Goal: Task Accomplishment & Management: Manage account settings

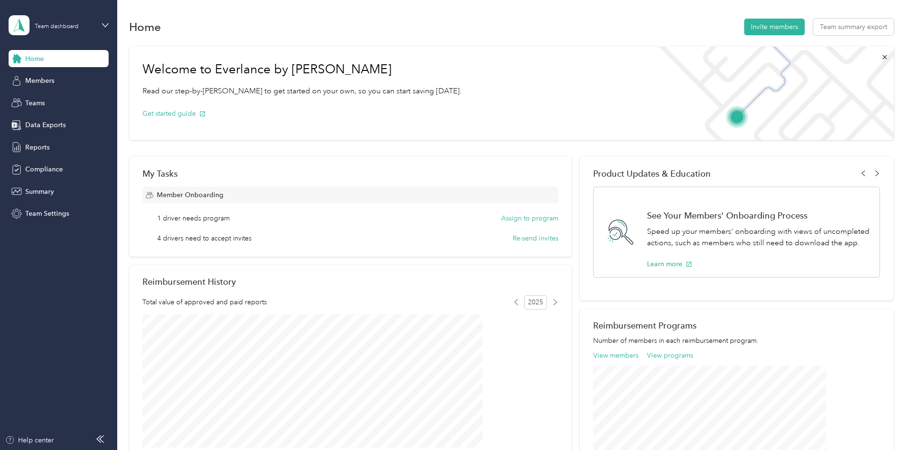
click at [230, 217] on span "1 driver needs program" at bounding box center [193, 218] width 72 height 10
click at [501, 220] on button "Assign to program" at bounding box center [529, 218] width 57 height 10
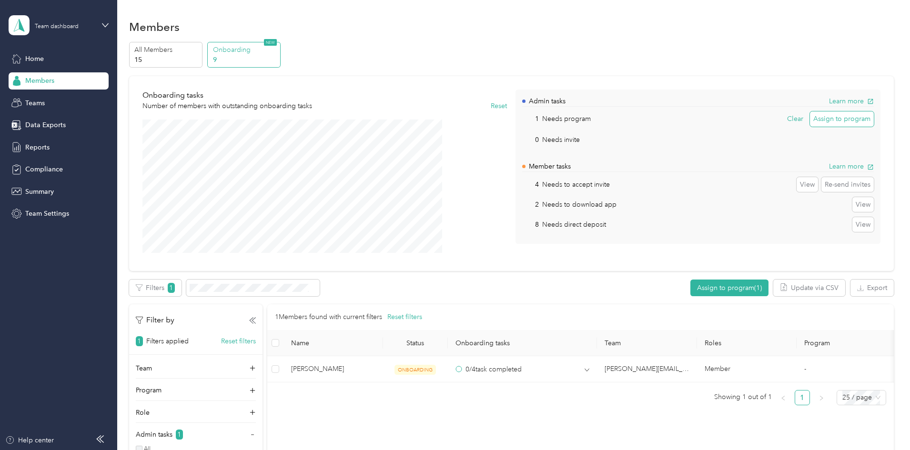
click at [810, 122] on button "Assign to program" at bounding box center [842, 119] width 64 height 15
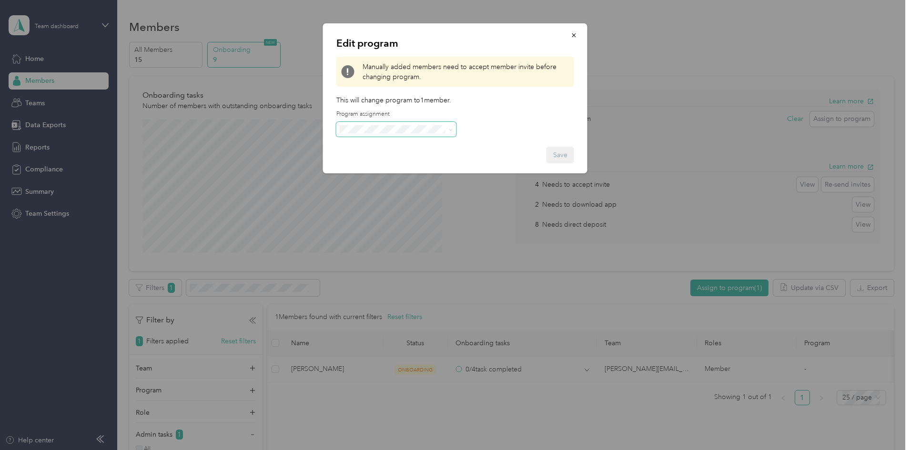
click at [418, 133] on span at bounding box center [396, 129] width 120 height 15
click at [481, 131] on div "Edit program Manually added members need to accept member invite before changin…" at bounding box center [455, 98] width 264 height 150
click at [573, 34] on icon "button" at bounding box center [574, 35] width 7 height 7
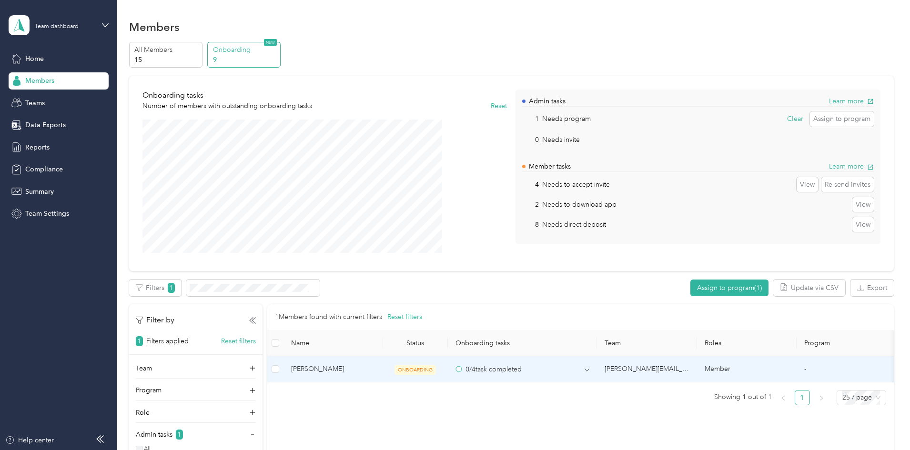
click at [373, 375] on span "[PERSON_NAME]" at bounding box center [333, 369] width 84 height 10
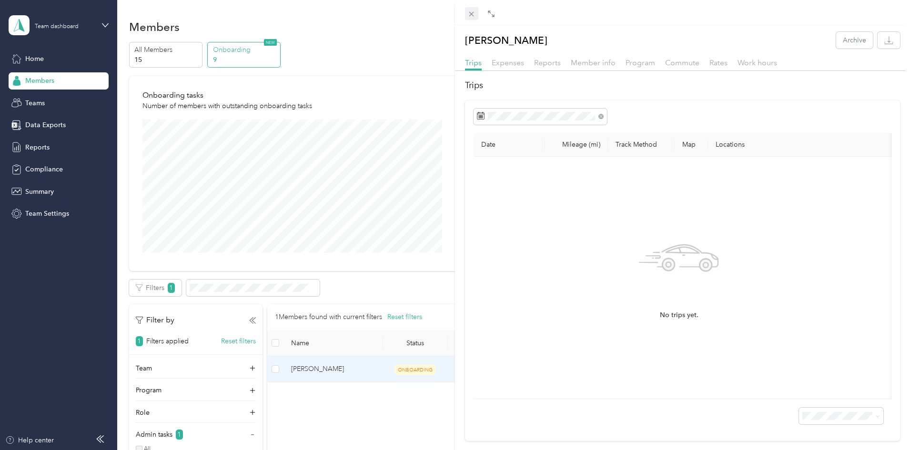
click at [473, 12] on icon at bounding box center [471, 14] width 5 height 5
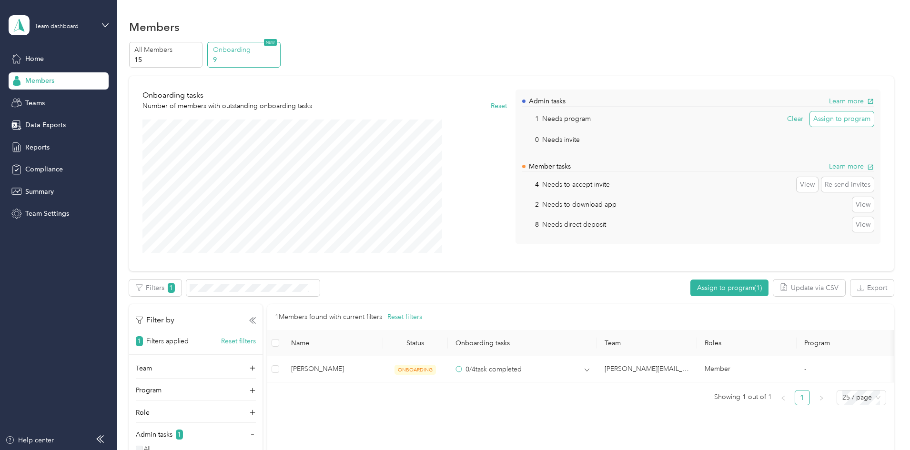
click at [810, 118] on button "Assign to program" at bounding box center [842, 119] width 64 height 15
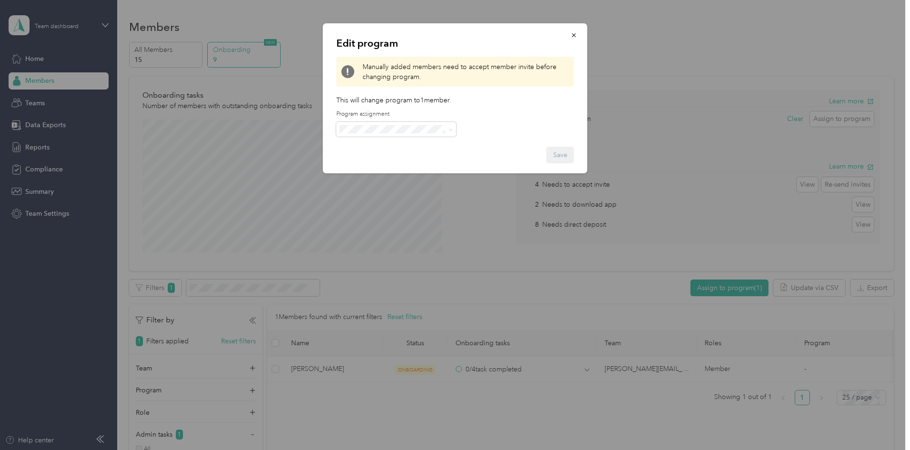
click at [404, 175] on div "CPM A 2025 (CPM)" at bounding box center [396, 176] width 107 height 10
click at [583, 31] on button "button" at bounding box center [574, 35] width 20 height 17
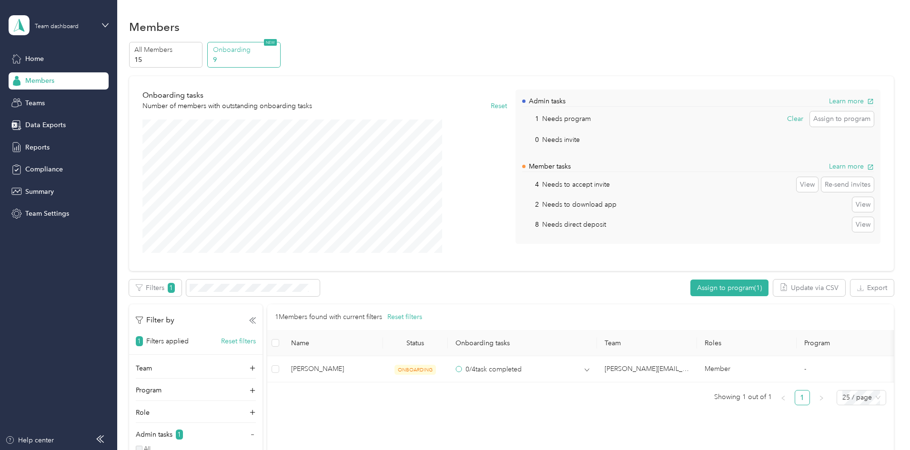
click at [578, 31] on div "Edit program Manually added members need to accept member invite before changin…" at bounding box center [455, 98] width 264 height 150
click at [595, 185] on p "Needs to accept invite" at bounding box center [576, 185] width 68 height 10
click at [797, 183] on button "View" at bounding box center [807, 184] width 21 height 15
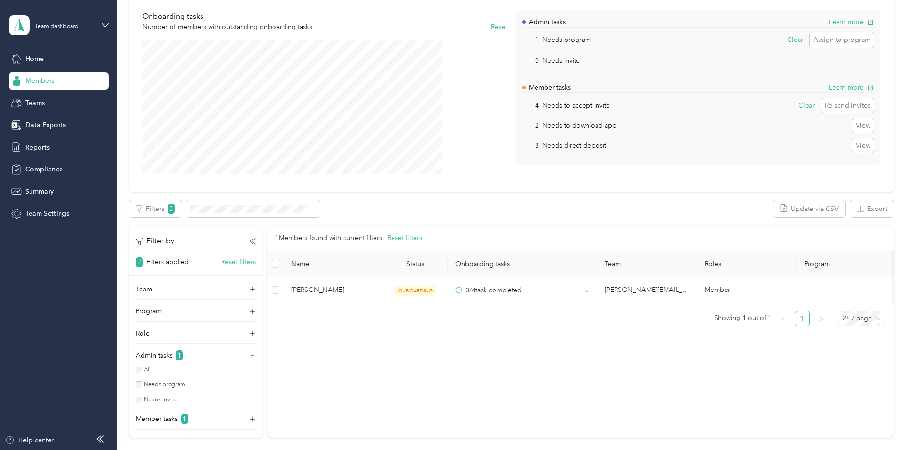
scroll to position [78, 0]
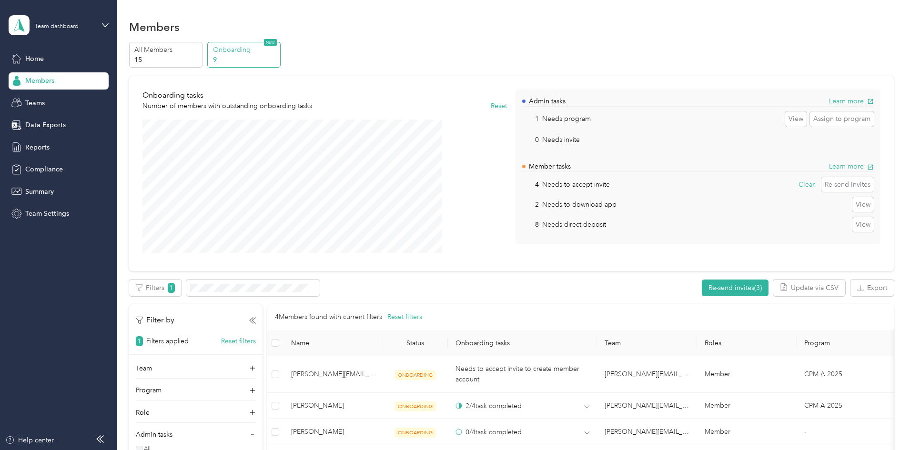
drag, startPoint x: 589, startPoint y: 225, endPoint x: 871, endPoint y: 229, distance: 281.6
click at [589, 226] on p "Needs direct deposit" at bounding box center [574, 225] width 64 height 10
click at [853, 228] on button "View" at bounding box center [863, 224] width 21 height 15
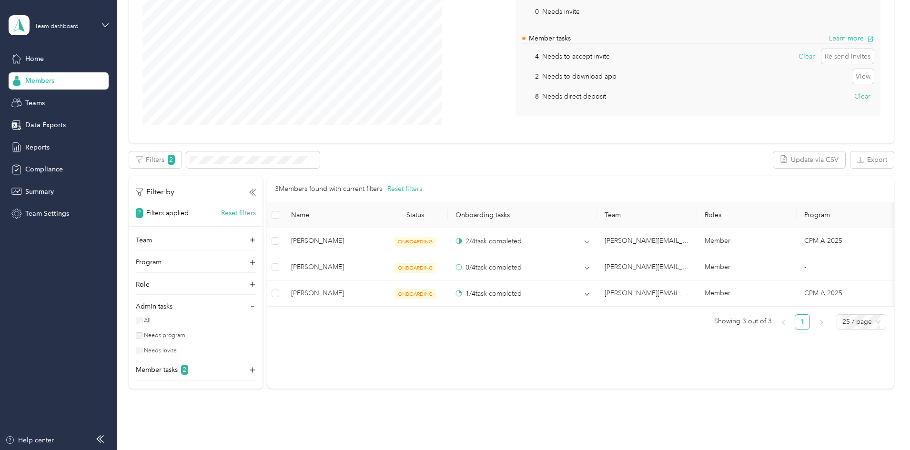
scroll to position [173, 0]
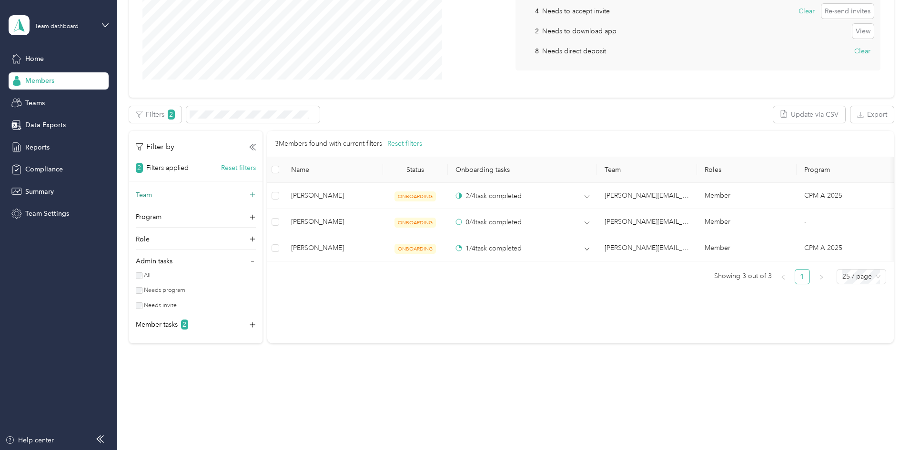
click at [222, 198] on div "Team" at bounding box center [196, 197] width 120 height 15
click at [256, 203] on div "Team" at bounding box center [196, 197] width 120 height 15
click at [205, 310] on div "Needs invite" at bounding box center [192, 306] width 113 height 9
click at [256, 321] on div "Member tasks 2" at bounding box center [196, 327] width 120 height 15
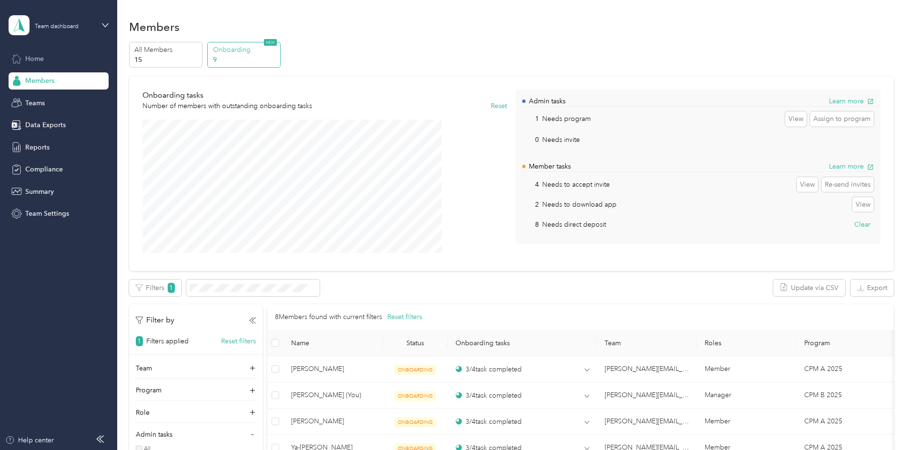
click at [26, 59] on span "Home" at bounding box center [34, 59] width 19 height 10
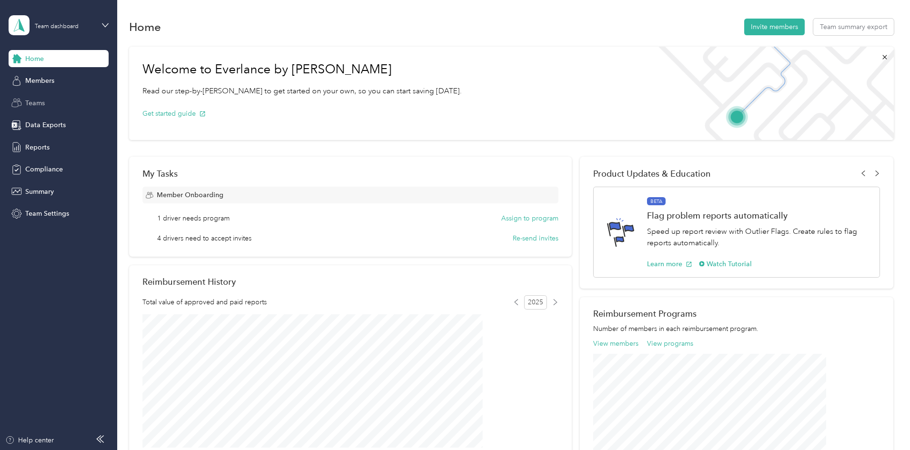
click at [47, 103] on div "Teams" at bounding box center [59, 102] width 100 height 17
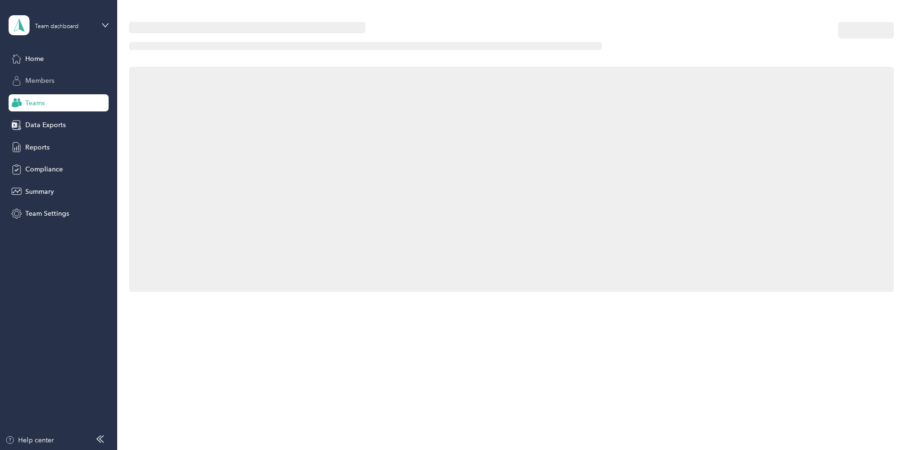
click at [41, 77] on span "Members" at bounding box center [39, 81] width 29 height 10
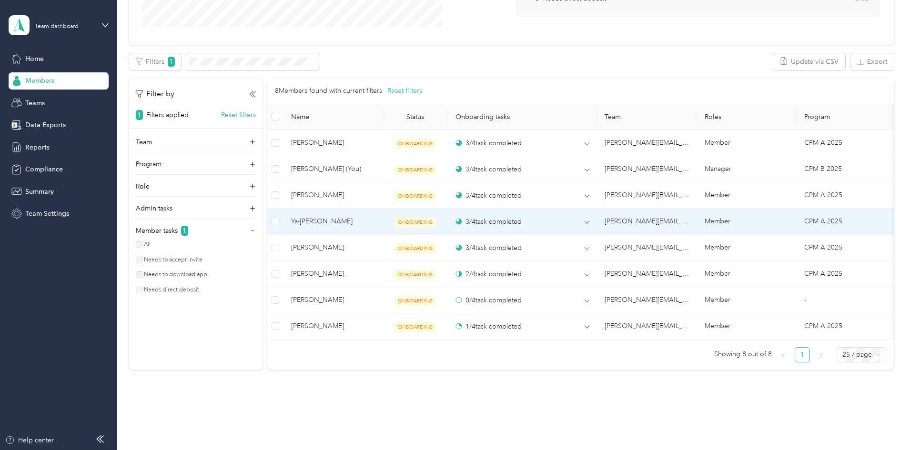
scroll to position [260, 0]
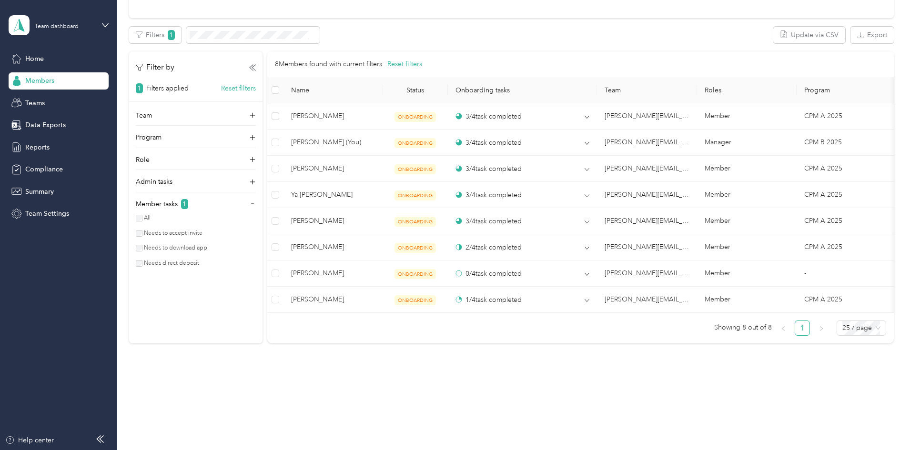
click at [199, 259] on div "Team Program Role Admin tasks Member tasks 1 All Needs to accept invite Needs t…" at bounding box center [195, 191] width 133 height 161
click at [200, 259] on label "Needs direct deposit" at bounding box center [170, 263] width 57 height 9
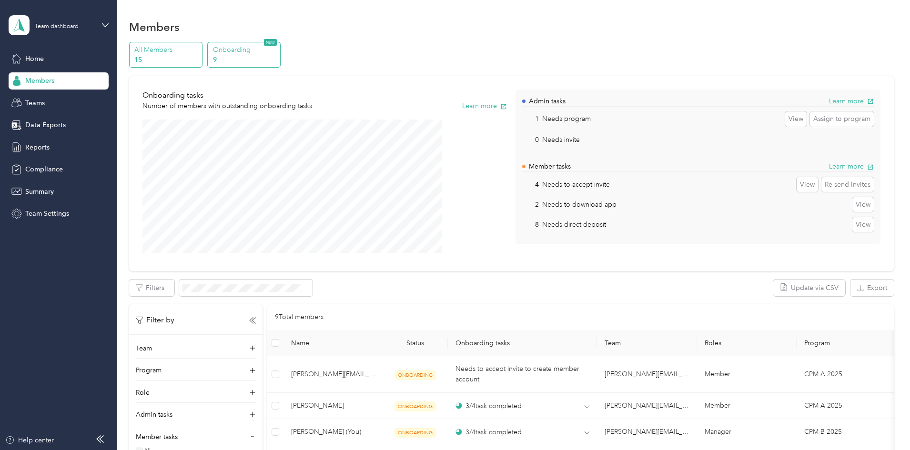
click at [199, 57] on p "15" at bounding box center [166, 60] width 65 height 10
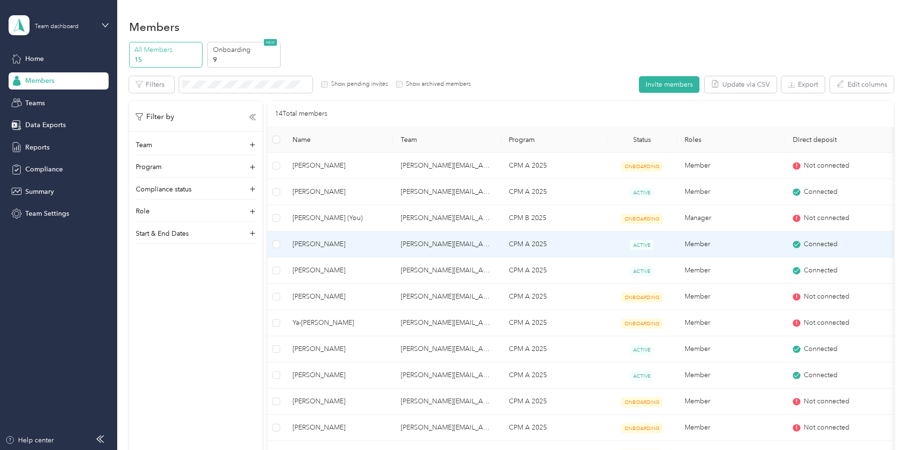
scroll to position [143, 0]
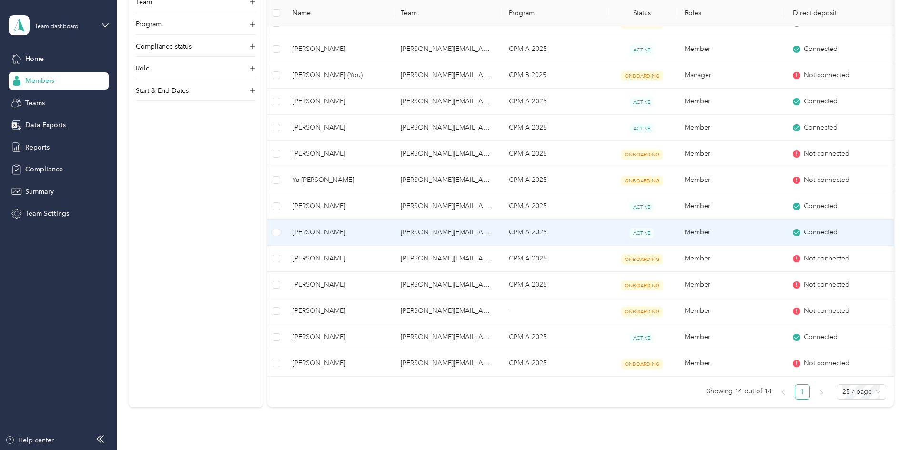
click at [386, 233] on span "[PERSON_NAME]" at bounding box center [339, 232] width 93 height 10
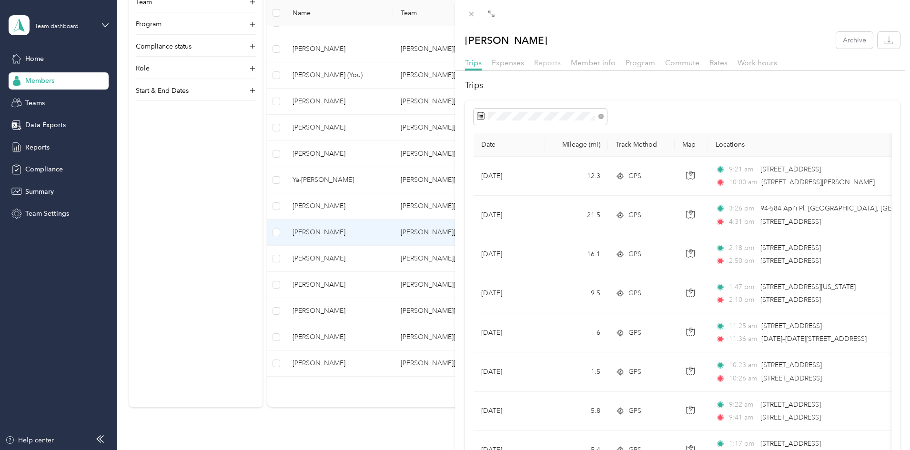
click at [542, 65] on span "Reports" at bounding box center [547, 62] width 27 height 9
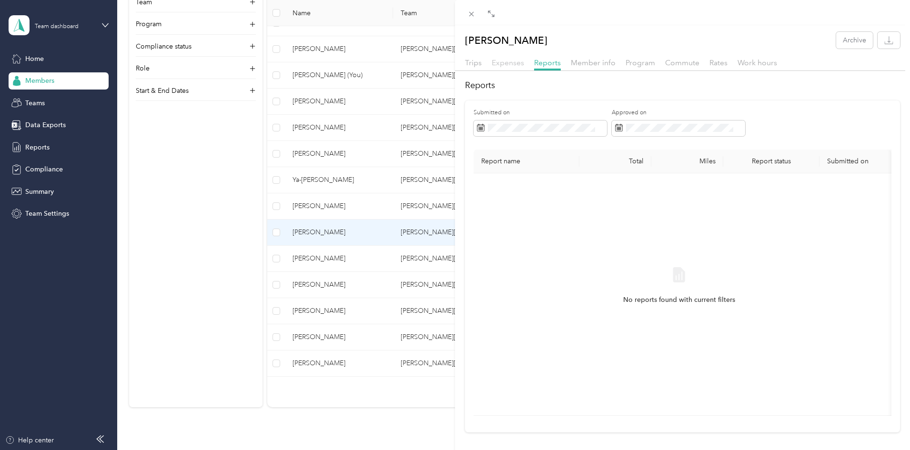
click at [515, 64] on span "Expenses" at bounding box center [508, 62] width 32 height 9
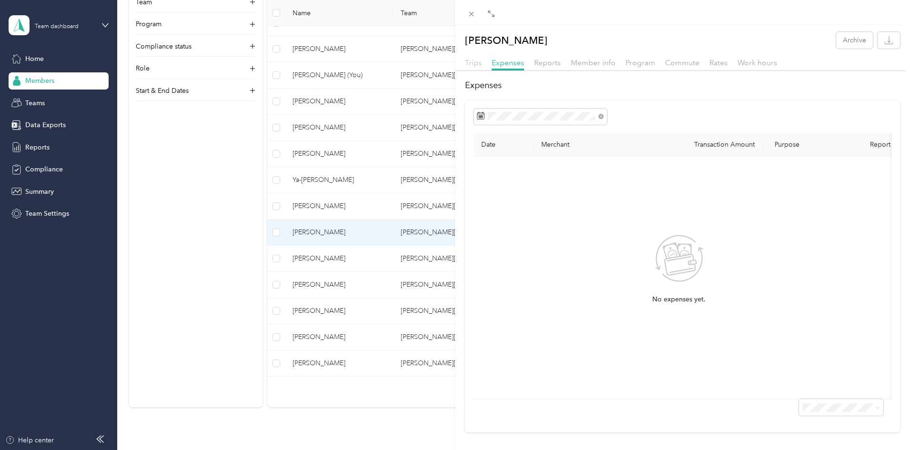
click at [476, 65] on span "Trips" at bounding box center [473, 62] width 17 height 9
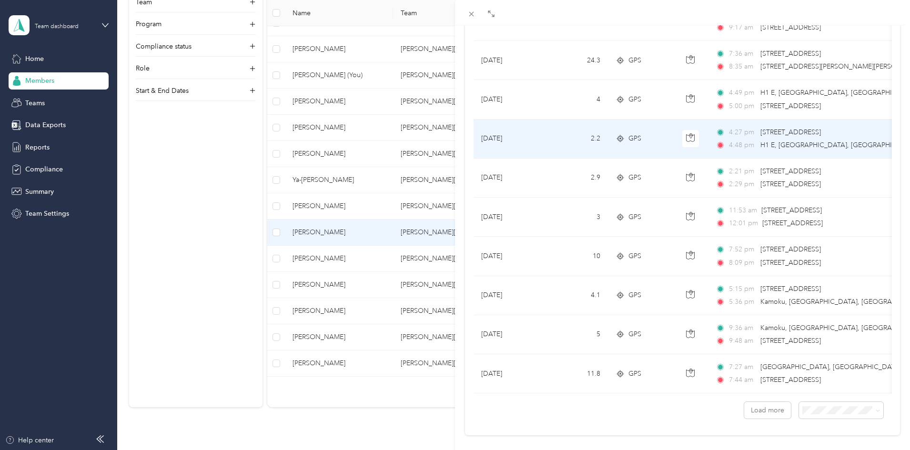
scroll to position [767, 0]
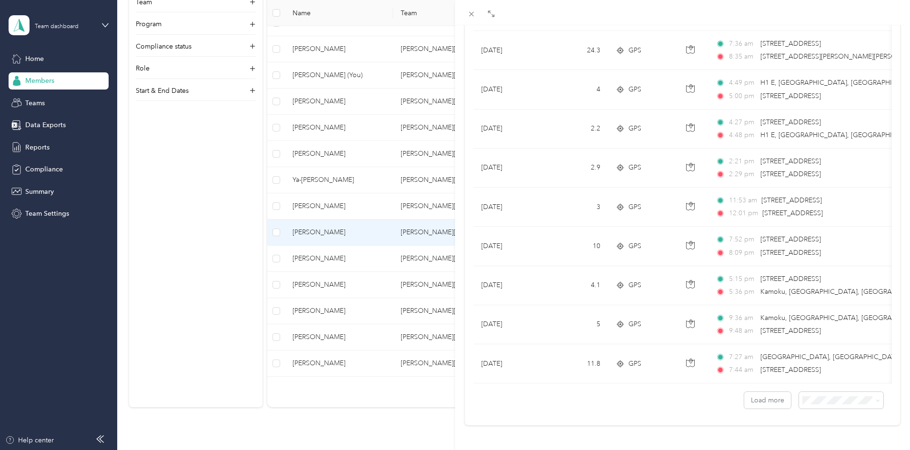
click at [204, 220] on div "[PERSON_NAME] Archive Trips Expenses Reports Member info Program Commute Rates …" at bounding box center [455, 225] width 910 height 450
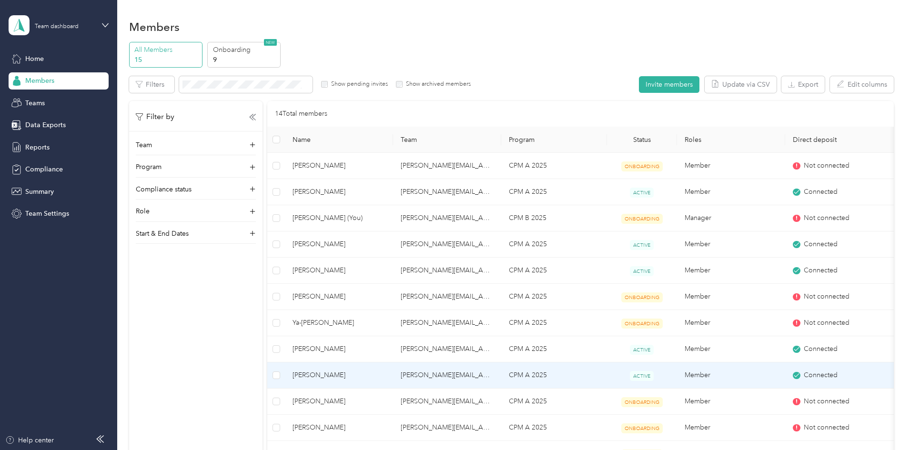
click at [386, 380] on span "[PERSON_NAME]" at bounding box center [339, 375] width 93 height 10
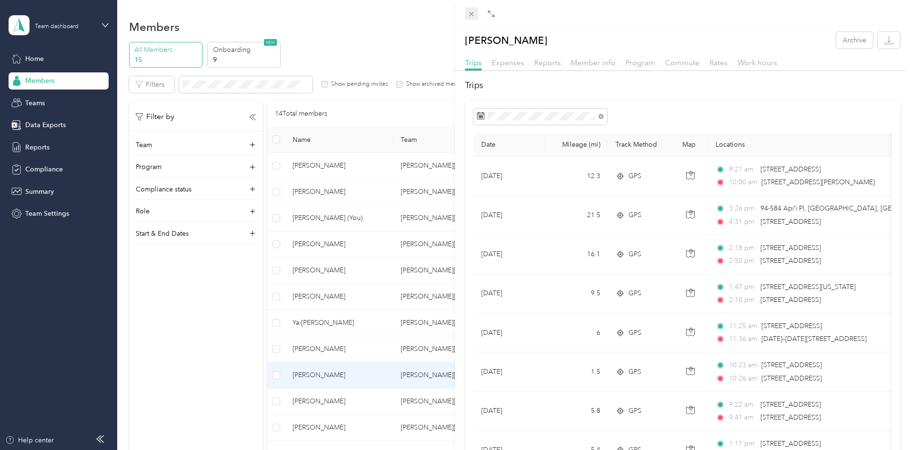
click at [470, 10] on icon at bounding box center [471, 14] width 8 height 8
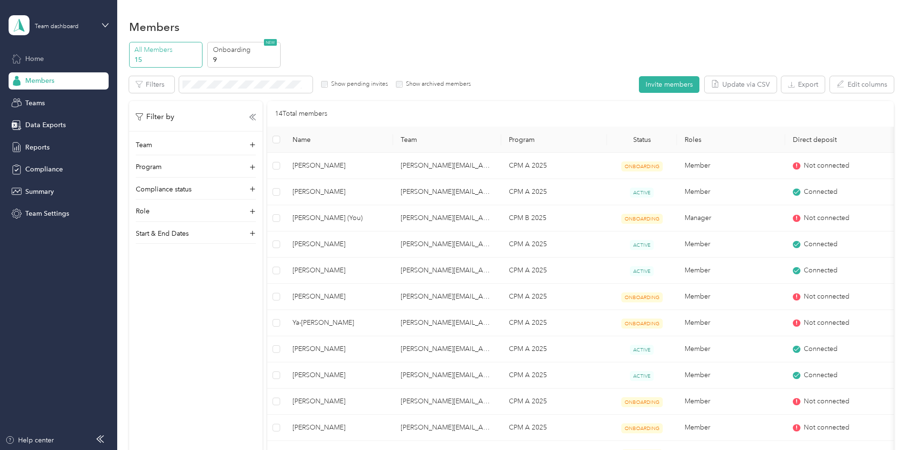
click at [41, 63] on span "Home" at bounding box center [34, 59] width 19 height 10
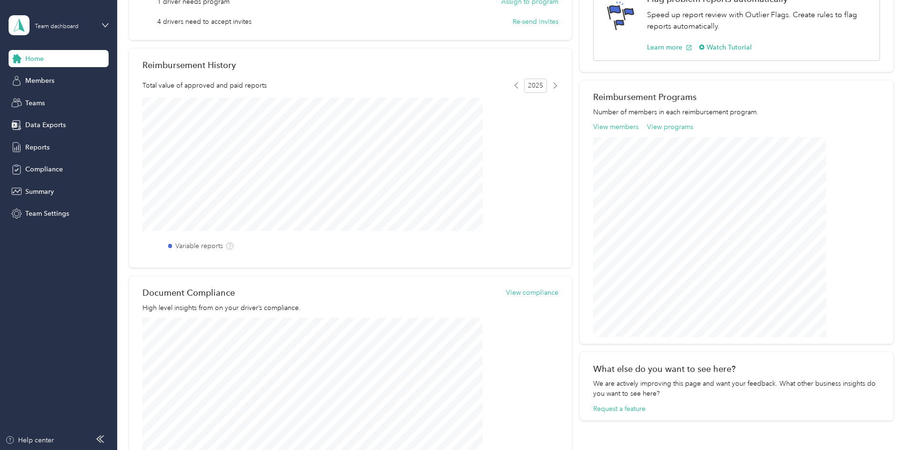
scroll to position [143, 0]
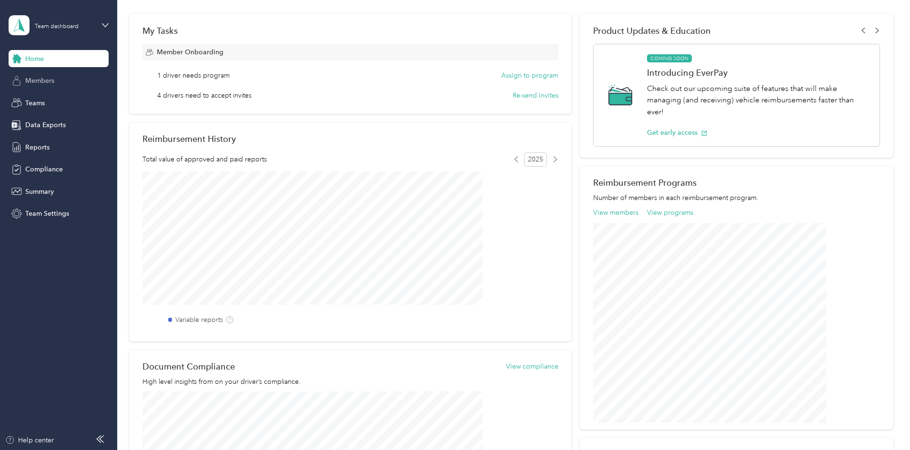
click at [41, 81] on span "Members" at bounding box center [39, 81] width 29 height 10
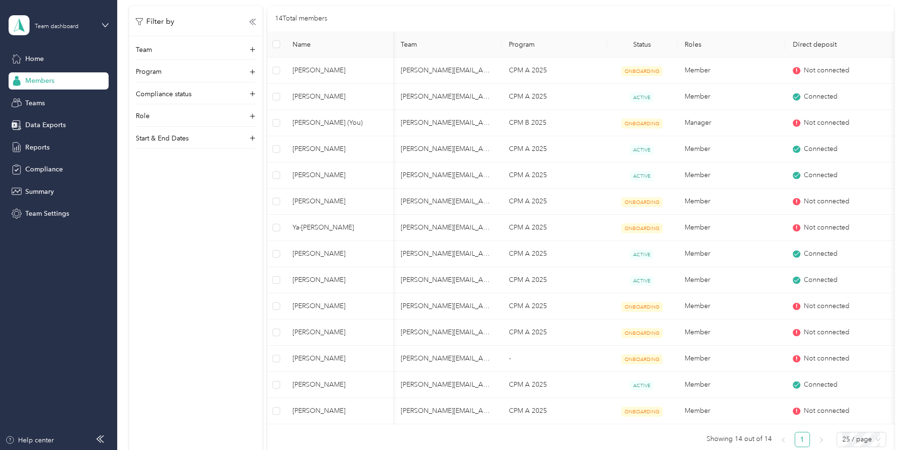
scroll to position [0, 54]
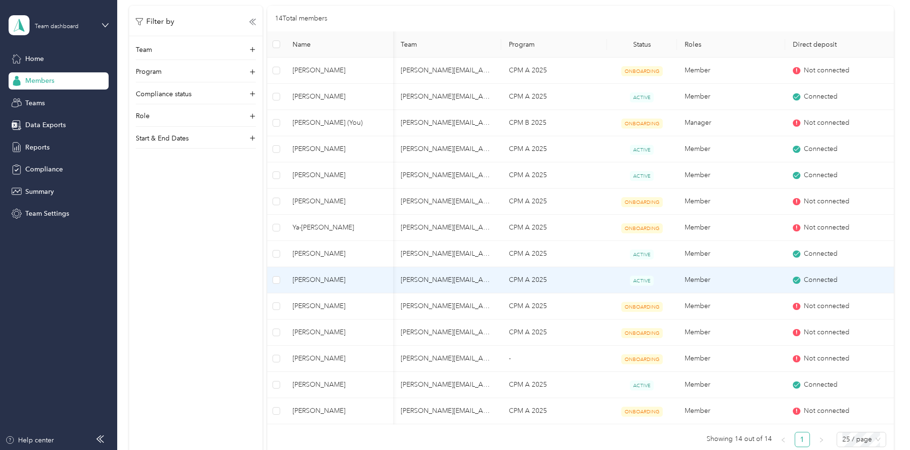
click at [793, 276] on div "Connected" at bounding box center [839, 280] width 93 height 10
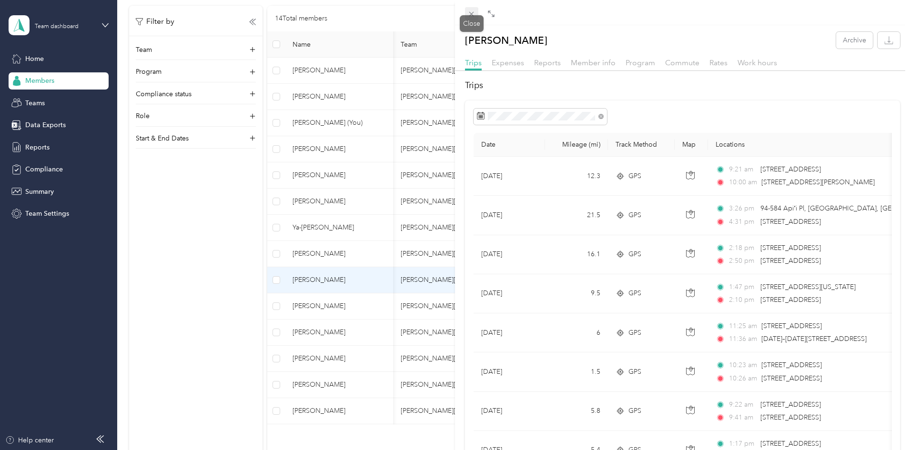
click at [472, 11] on icon at bounding box center [471, 14] width 8 height 8
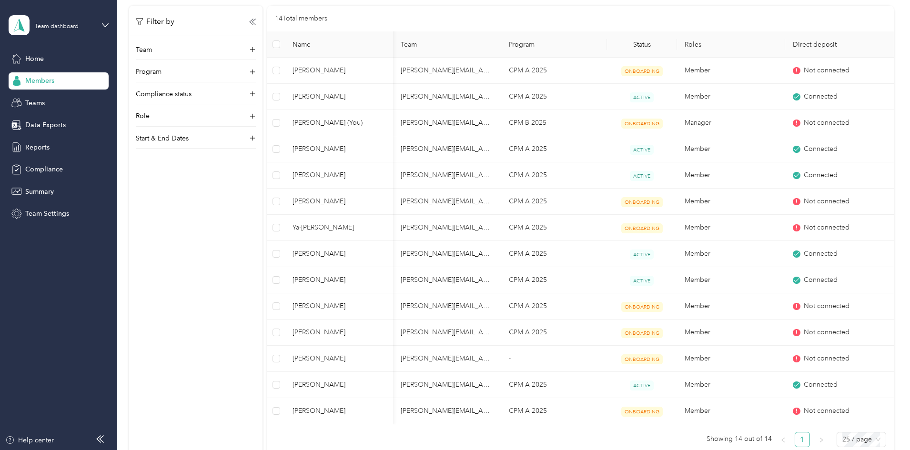
click at [263, 197] on div "Filter by Team Program Compliance status Role Start & End Dates" at bounding box center [195, 230] width 133 height 449
click at [233, 407] on div "Filter by Team Program Compliance status Role Start & End Dates" at bounding box center [195, 230] width 133 height 449
click at [260, 212] on div "Filter by Team Program Compliance status Role Start & End Dates" at bounding box center [195, 230] width 133 height 449
click at [256, 94] on div "Compliance status" at bounding box center [196, 96] width 120 height 15
click at [241, 129] on span at bounding box center [196, 123] width 120 height 15
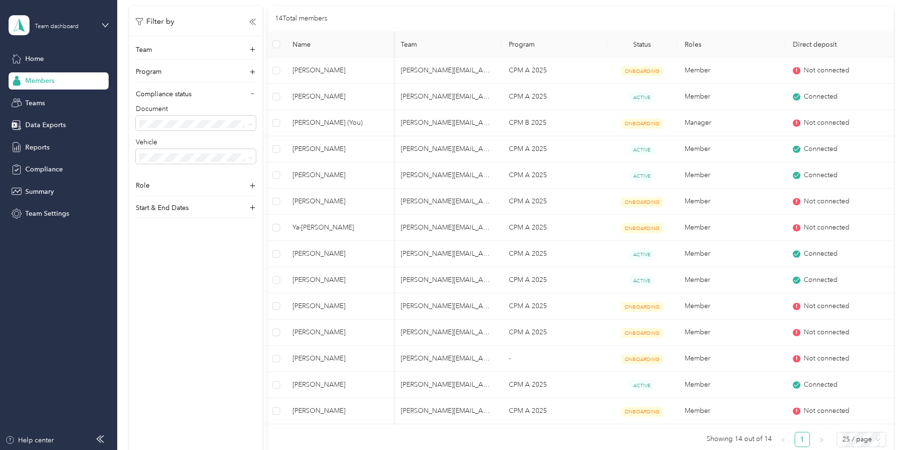
click at [236, 161] on li "Compliant" at bounding box center [259, 156] width 120 height 17
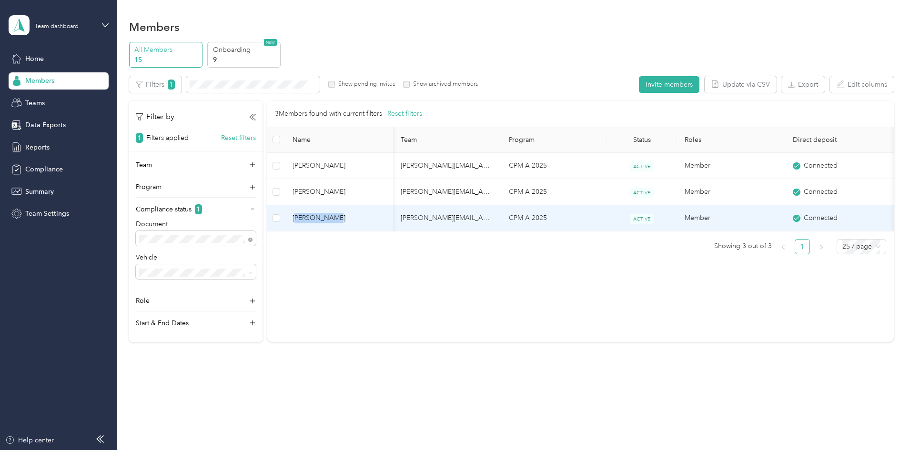
drag, startPoint x: 405, startPoint y: 232, endPoint x: 357, endPoint y: 232, distance: 47.2
click at [357, 232] on td "[PERSON_NAME]" at bounding box center [339, 218] width 108 height 26
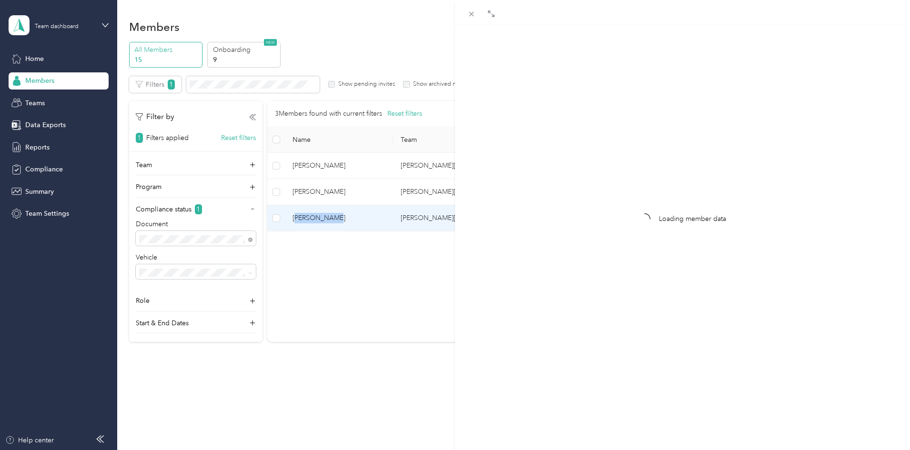
scroll to position [30, 0]
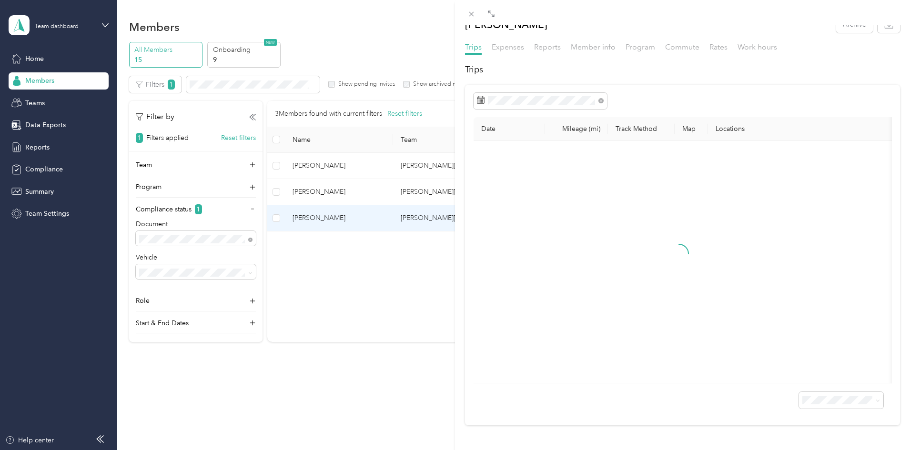
click at [429, 289] on div "[PERSON_NAME] Archive Trips Expenses Reports Member info Program Commute Rates …" at bounding box center [455, 225] width 910 height 450
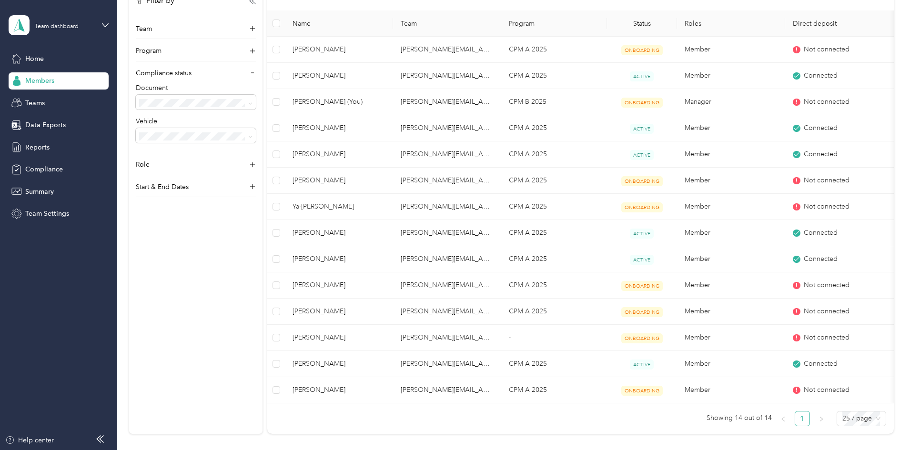
scroll to position [95, 0]
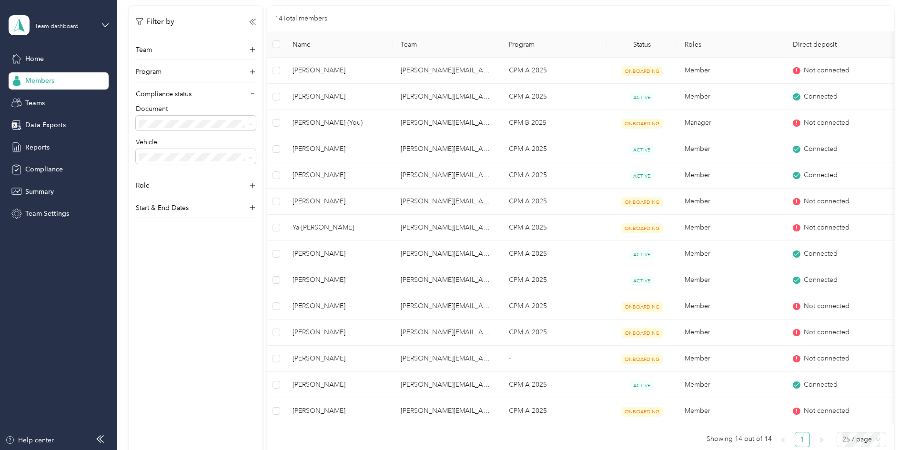
click at [250, 161] on li "Compliant" at bounding box center [259, 156] width 120 height 17
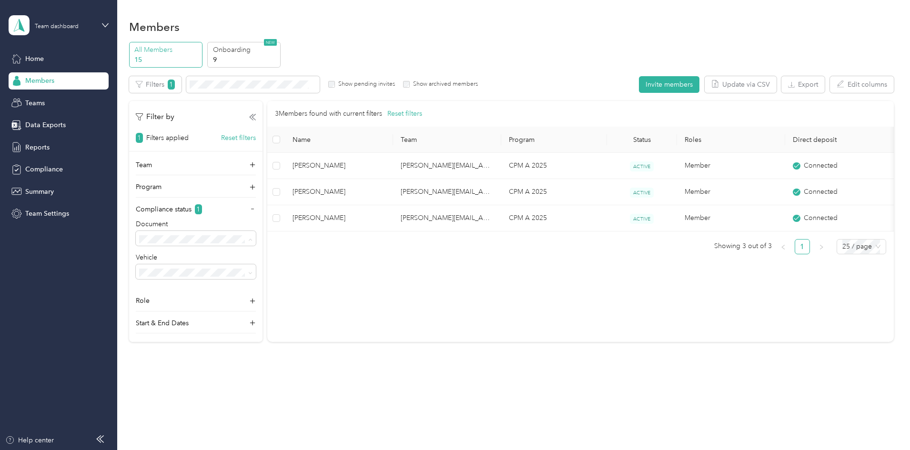
click at [250, 290] on div "Not compliant" at bounding box center [260, 289] width 107 height 10
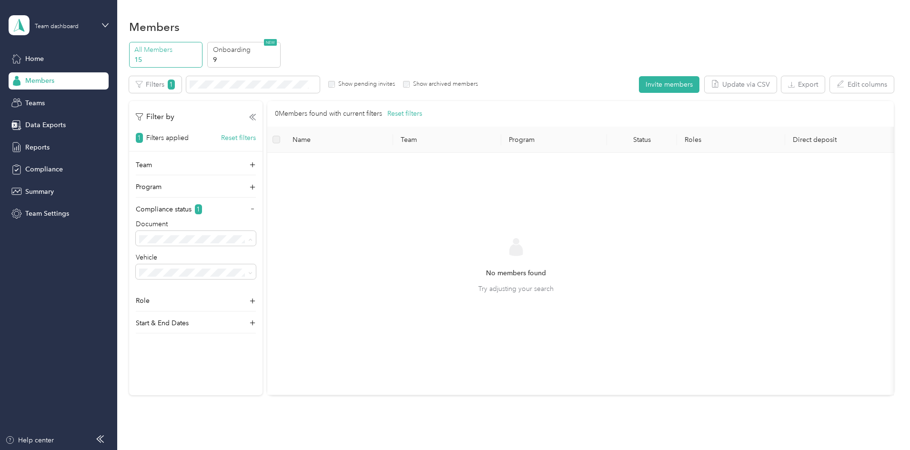
click at [247, 293] on ol "All statuses Compliant Not compliant Pending review In review Not submitted" at bounding box center [259, 297] width 120 height 100
click at [256, 246] on div "Document Vehicle" at bounding box center [196, 254] width 120 height 70
click at [250, 306] on span "Pending review" at bounding box center [229, 305] width 46 height 8
click at [256, 247] on div "Document Vehicle" at bounding box center [196, 254] width 120 height 70
click at [242, 319] on div "In review" at bounding box center [259, 322] width 107 height 10
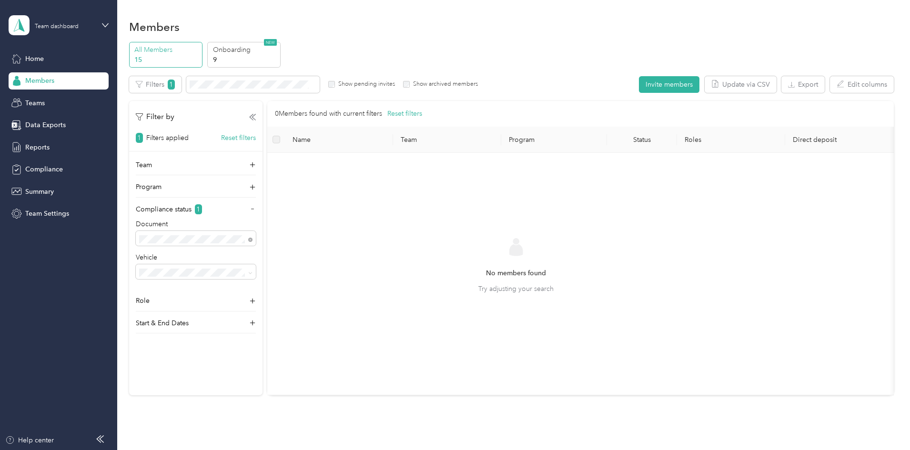
click at [241, 334] on div "Not submitted" at bounding box center [259, 339] width 107 height 10
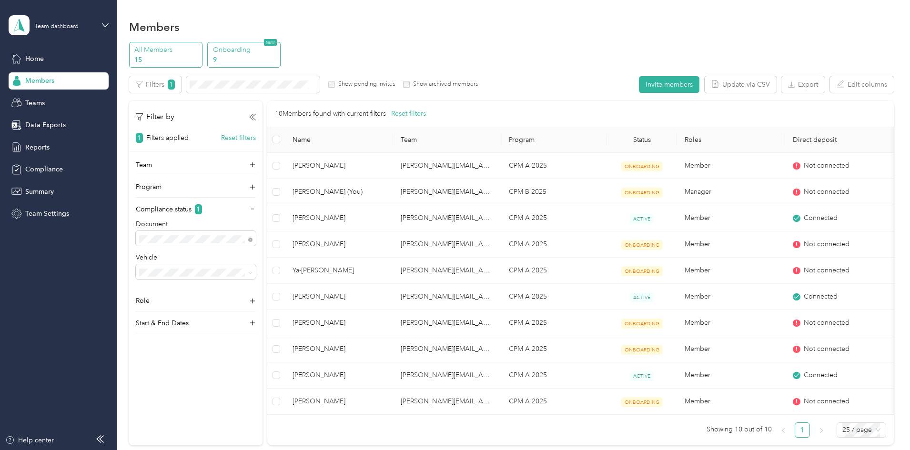
click at [278, 47] on p "Onboarding" at bounding box center [245, 50] width 65 height 10
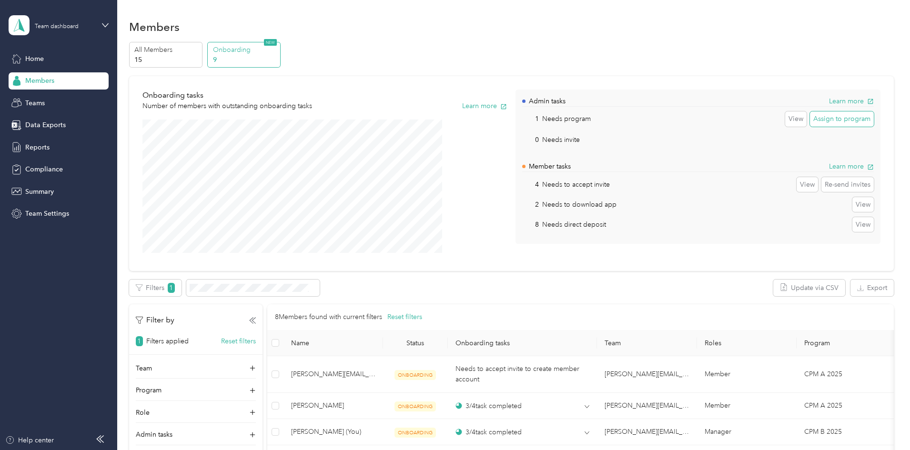
click at [810, 121] on button "Assign to program" at bounding box center [842, 119] width 64 height 15
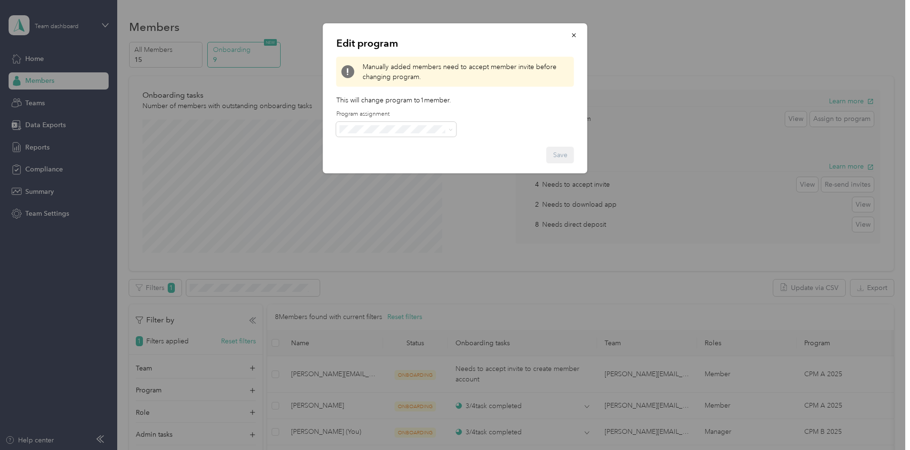
click at [383, 177] on span "CPM A 2025 (CPM)" at bounding box center [372, 178] width 58 height 8
click at [567, 163] on button "Save" at bounding box center [561, 155] width 28 height 17
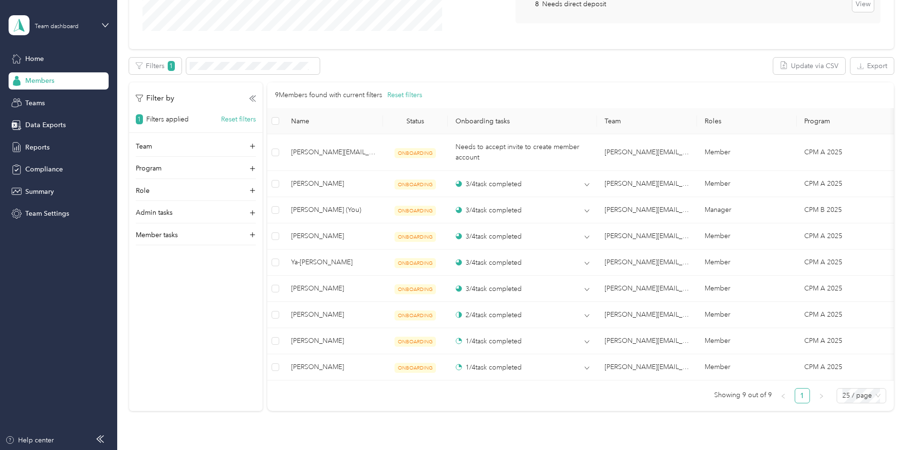
scroll to position [59, 0]
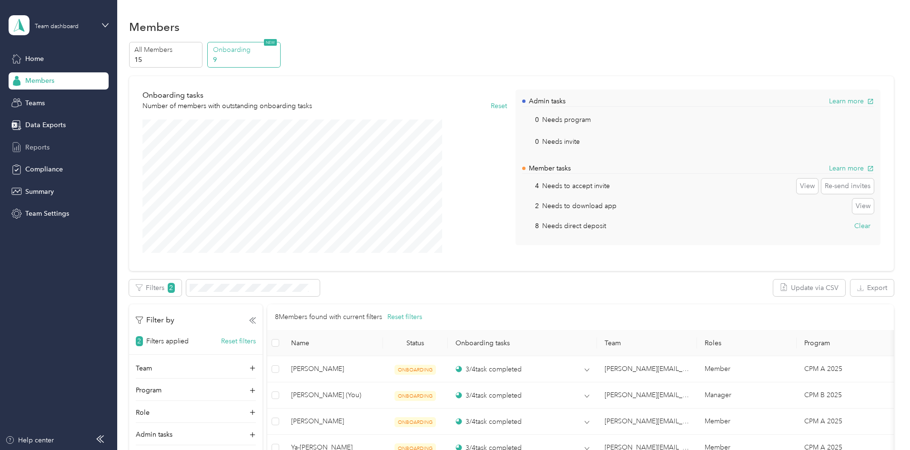
click at [42, 149] on span "Reports" at bounding box center [37, 147] width 24 height 10
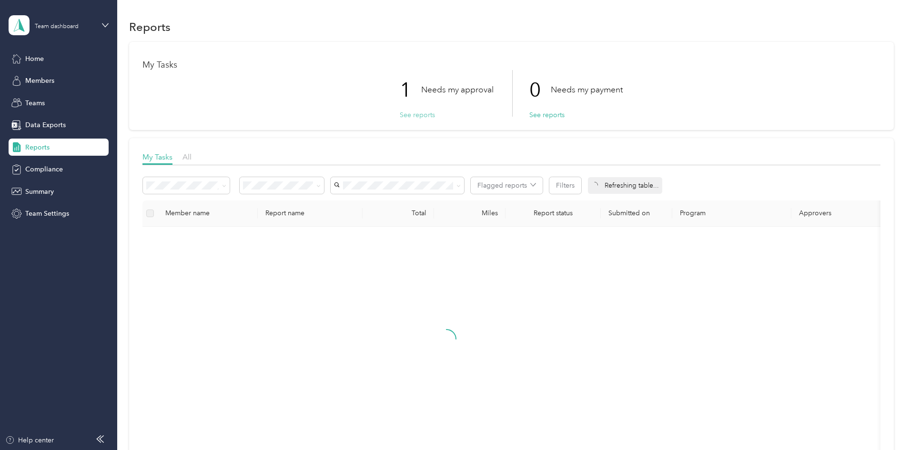
click at [420, 117] on button "See reports" at bounding box center [417, 115] width 35 height 10
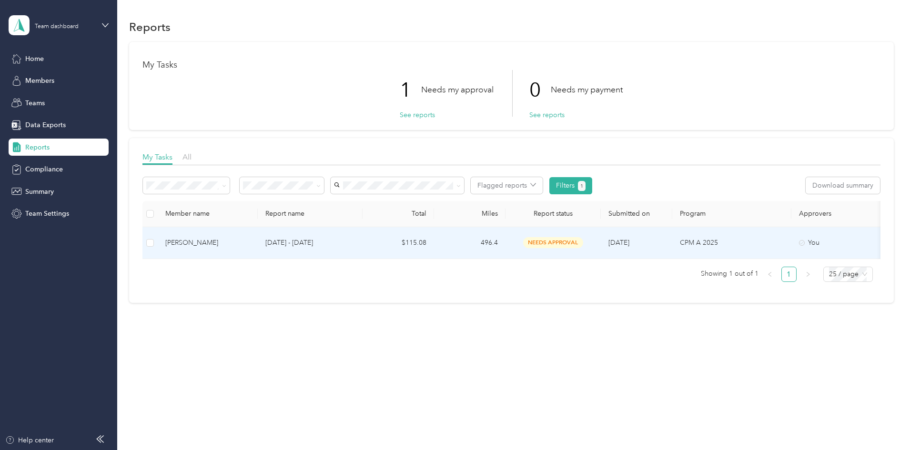
click at [506, 244] on td "496.4" at bounding box center [469, 243] width 71 height 32
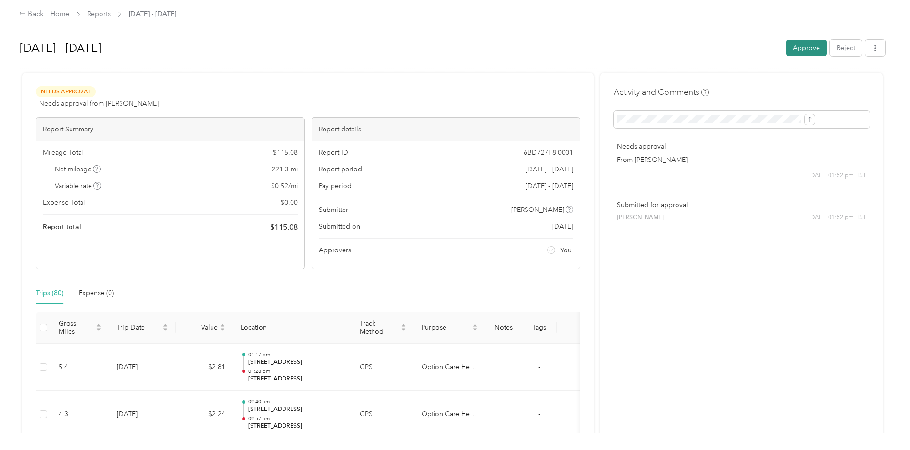
click at [786, 44] on button "Approve" at bounding box center [806, 48] width 41 height 17
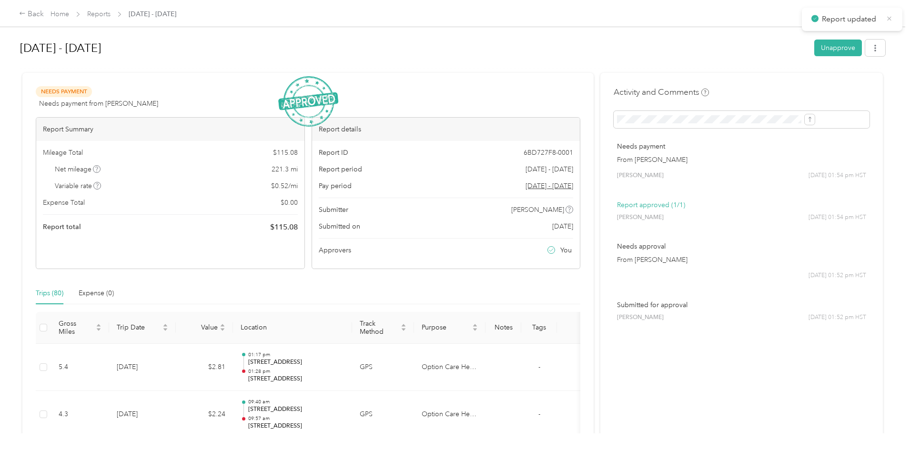
click at [886, 20] on icon at bounding box center [889, 18] width 7 height 9
click at [44, 15] on div "Back" at bounding box center [31, 14] width 25 height 11
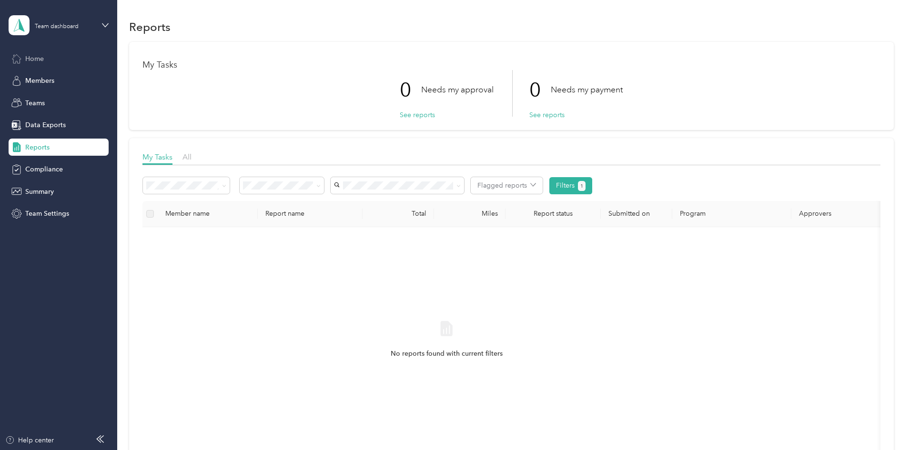
click at [35, 62] on span "Home" at bounding box center [34, 59] width 19 height 10
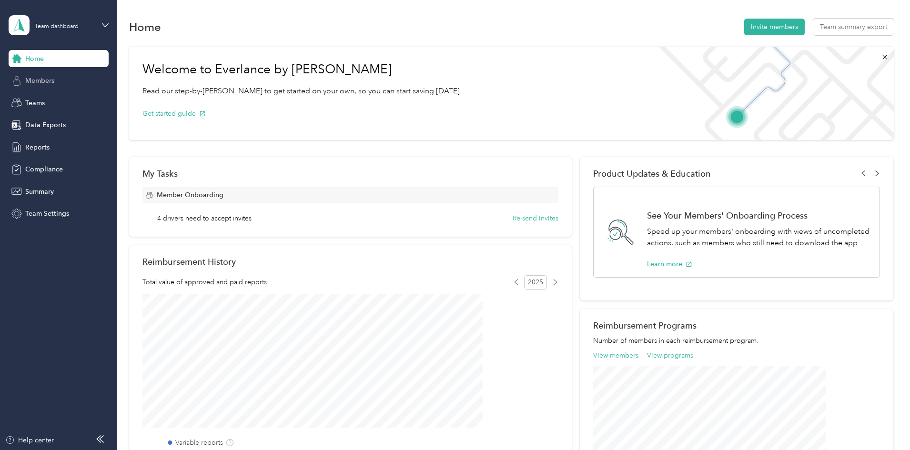
click at [42, 86] on div "Members" at bounding box center [59, 80] width 100 height 17
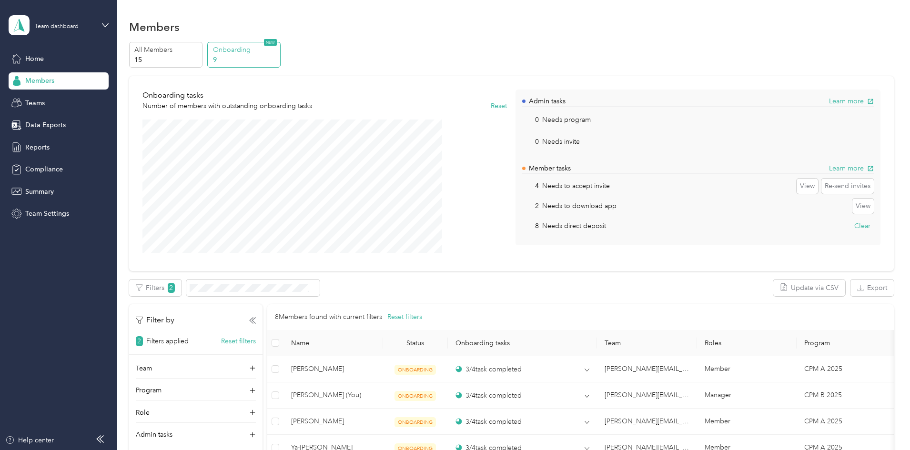
click at [557, 225] on p "Needs direct deposit" at bounding box center [574, 226] width 64 height 10
click at [599, 232] on div "8 Needs direct deposit Clear" at bounding box center [698, 226] width 352 height 15
click at [589, 226] on p "Needs direct deposit" at bounding box center [574, 226] width 64 height 10
